Goal: Task Accomplishment & Management: Use online tool/utility

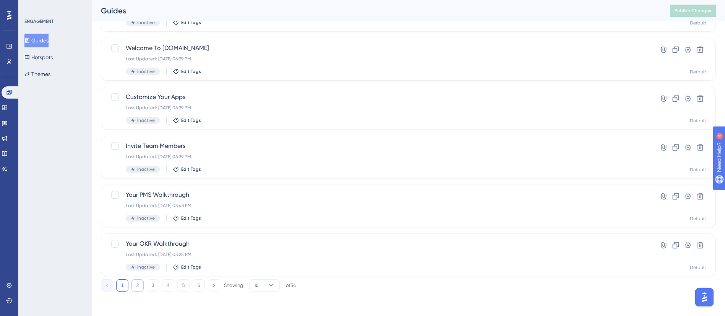
click at [134, 288] on button "2" at bounding box center [137, 285] width 12 height 12
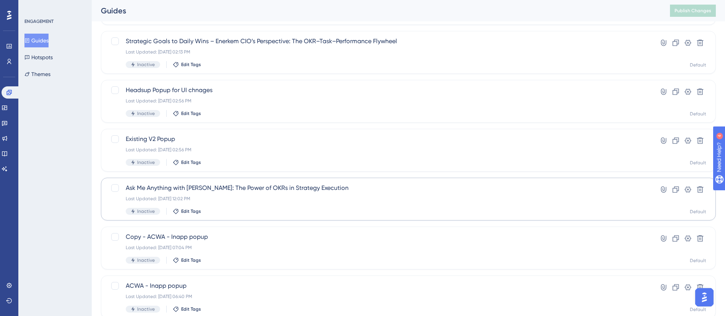
scroll to position [48, 0]
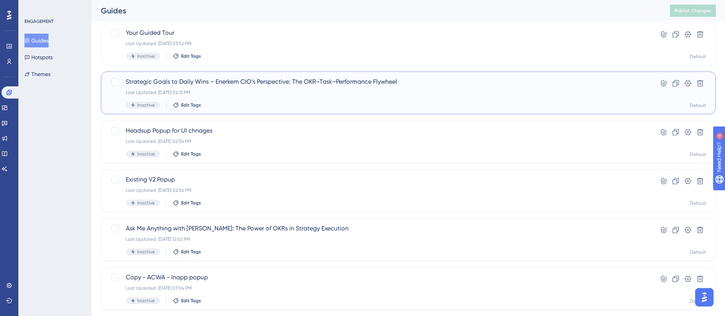
click at [306, 85] on span "Strategic Goals to Daily Wins – Enerkem CIO’s Perspective: The OKR–Task–Perform…" at bounding box center [378, 81] width 504 height 9
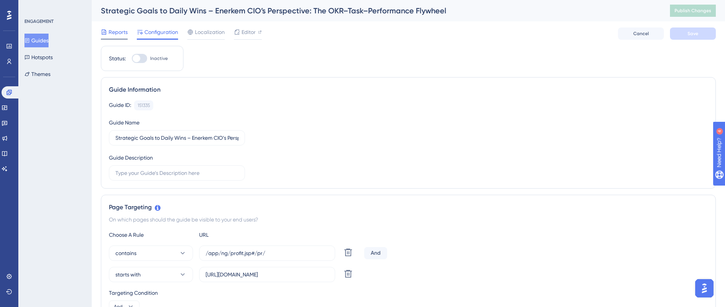
click at [121, 38] on div "Reports" at bounding box center [114, 34] width 27 height 12
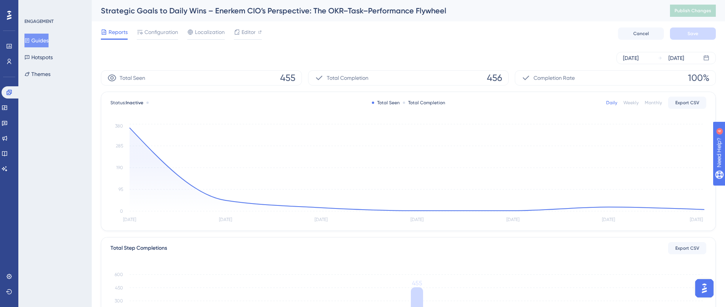
click at [280, 78] on span "455" at bounding box center [287, 78] width 15 height 12
copy span "455"
click at [42, 40] on button "Guides" at bounding box center [36, 41] width 24 height 14
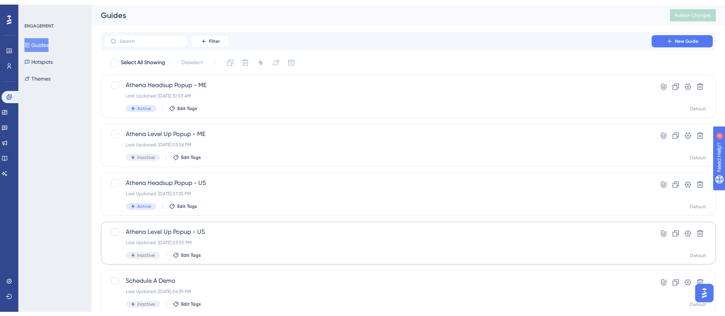
scroll to position [277, 0]
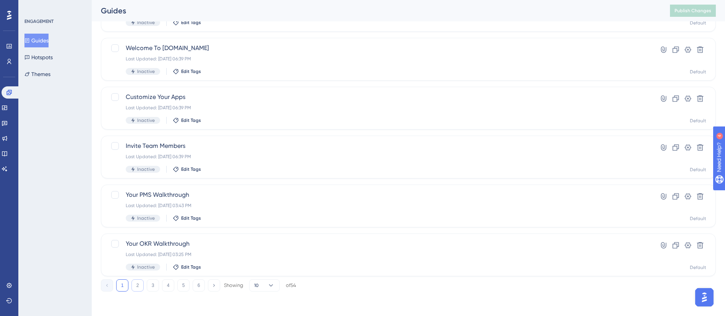
click at [137, 288] on button "2" at bounding box center [137, 285] width 12 height 12
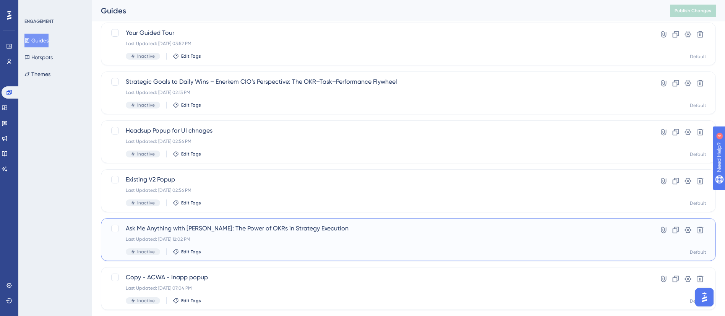
click at [223, 238] on div "Last Updated: Aug 26 2025, 12:02 PM" at bounding box center [378, 239] width 504 height 6
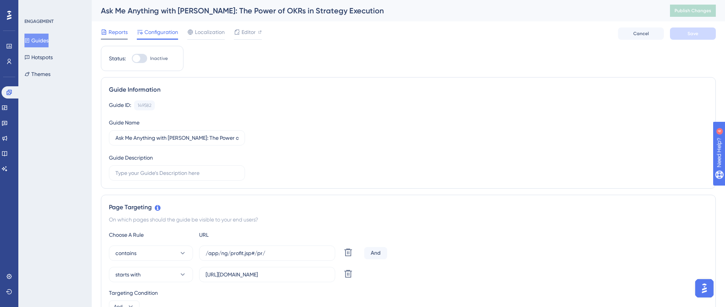
click at [124, 34] on span "Reports" at bounding box center [117, 32] width 19 height 9
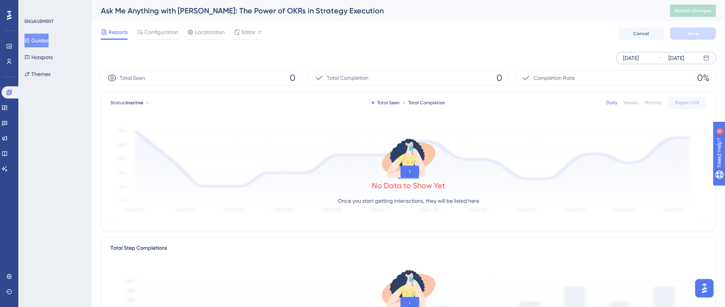
click at [656, 58] on div "Sep 24 2025 Sep 30 2025" at bounding box center [665, 58] width 99 height 12
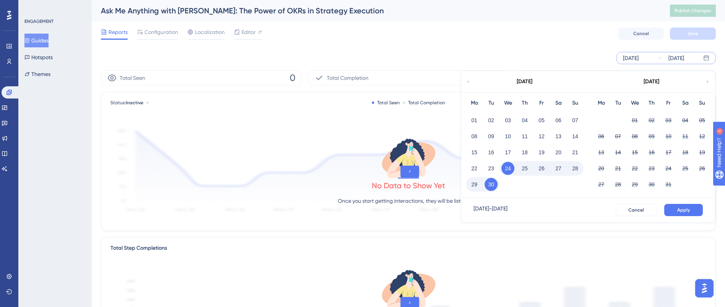
click at [469, 80] on icon at bounding box center [468, 81] width 5 height 7
click at [492, 120] on button "01" at bounding box center [490, 120] width 13 height 13
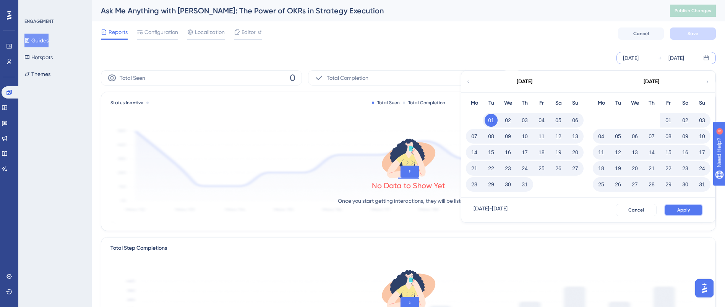
click at [680, 208] on span "Apply" at bounding box center [683, 210] width 13 height 6
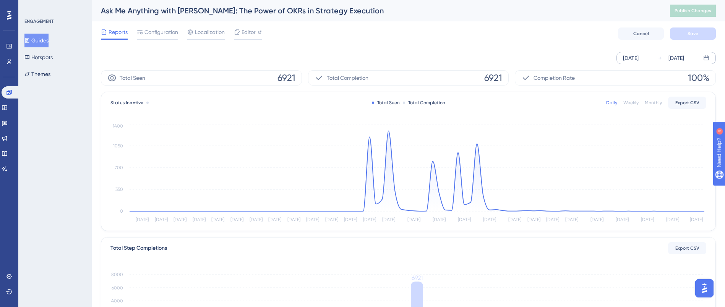
click at [286, 78] on span "6921" at bounding box center [286, 78] width 18 height 12
copy span "6921"
click at [49, 40] on button "Guides" at bounding box center [36, 41] width 24 height 14
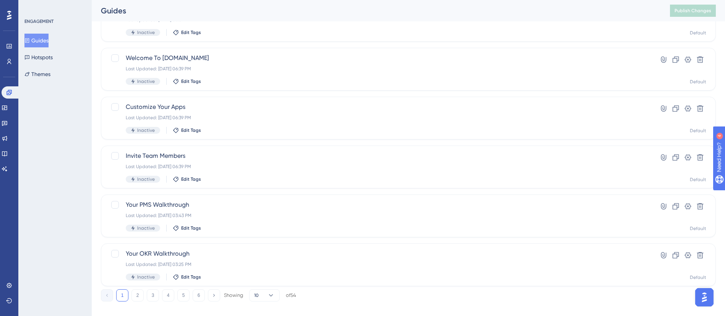
scroll to position [277, 0]
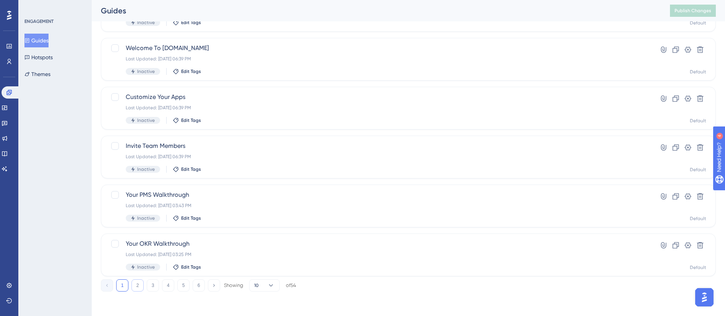
click at [136, 288] on button "2" at bounding box center [137, 285] width 12 height 12
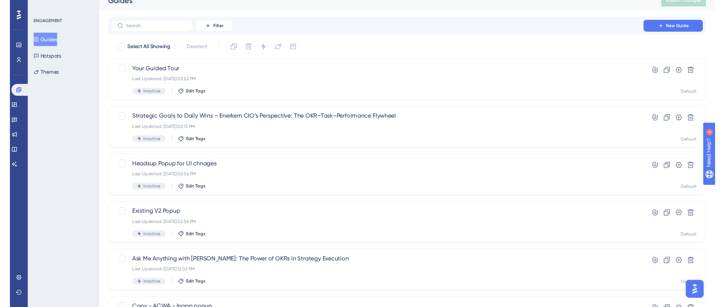
scroll to position [0, 0]
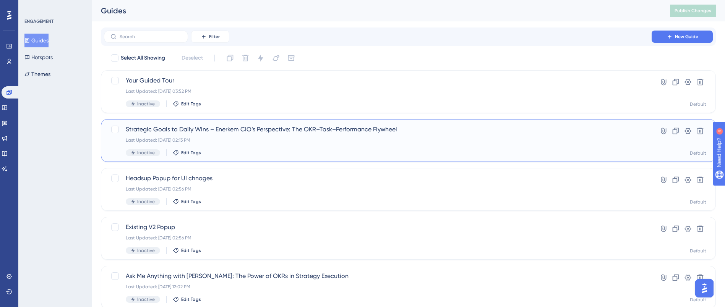
click at [265, 127] on span "Strategic Goals to Daily Wins – Enerkem CIO’s Perspective: The OKR–Task–Perform…" at bounding box center [378, 129] width 504 height 9
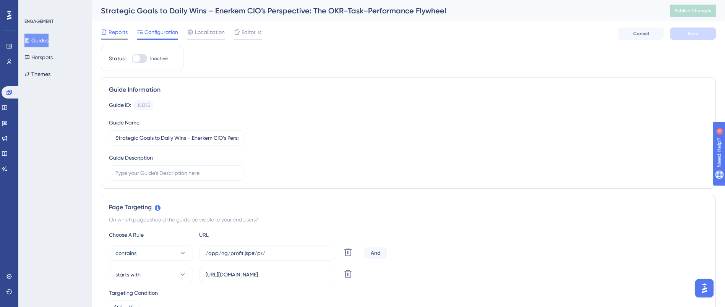
click at [121, 30] on span "Reports" at bounding box center [117, 32] width 19 height 9
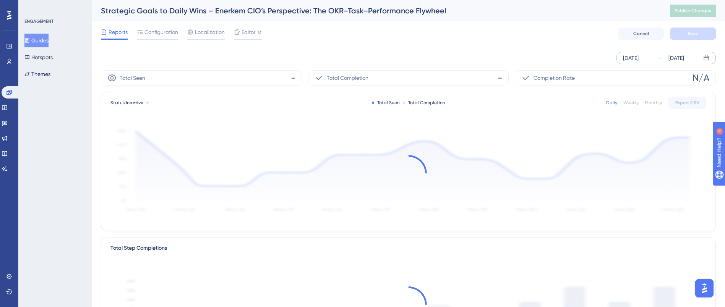
click at [653, 52] on div "Sep 24 2025 Sep 30 2025" at bounding box center [665, 58] width 99 height 12
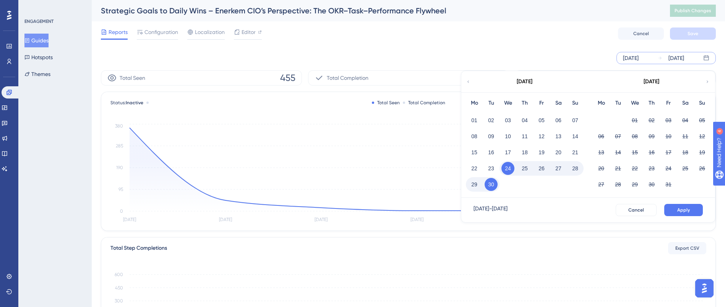
click at [466, 81] on icon at bounding box center [468, 81] width 5 height 7
click at [666, 121] on button "01" at bounding box center [668, 120] width 13 height 13
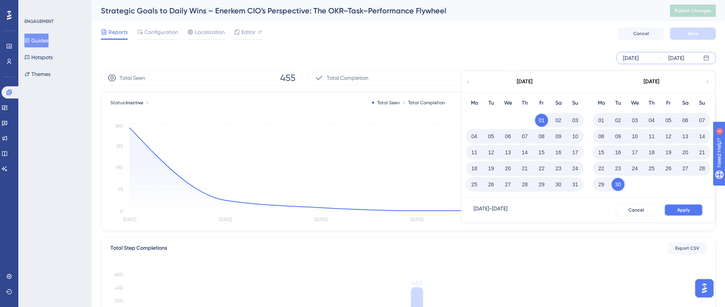
click at [683, 210] on span "Apply" at bounding box center [683, 210] width 13 height 6
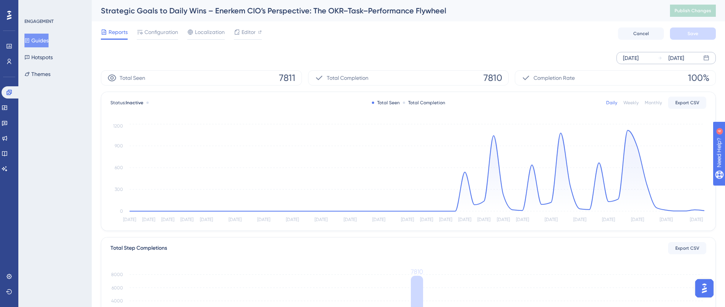
click at [283, 76] on span "7811" at bounding box center [287, 78] width 16 height 12
copy span "7811"
